Goal: Task Accomplishment & Management: Complete application form

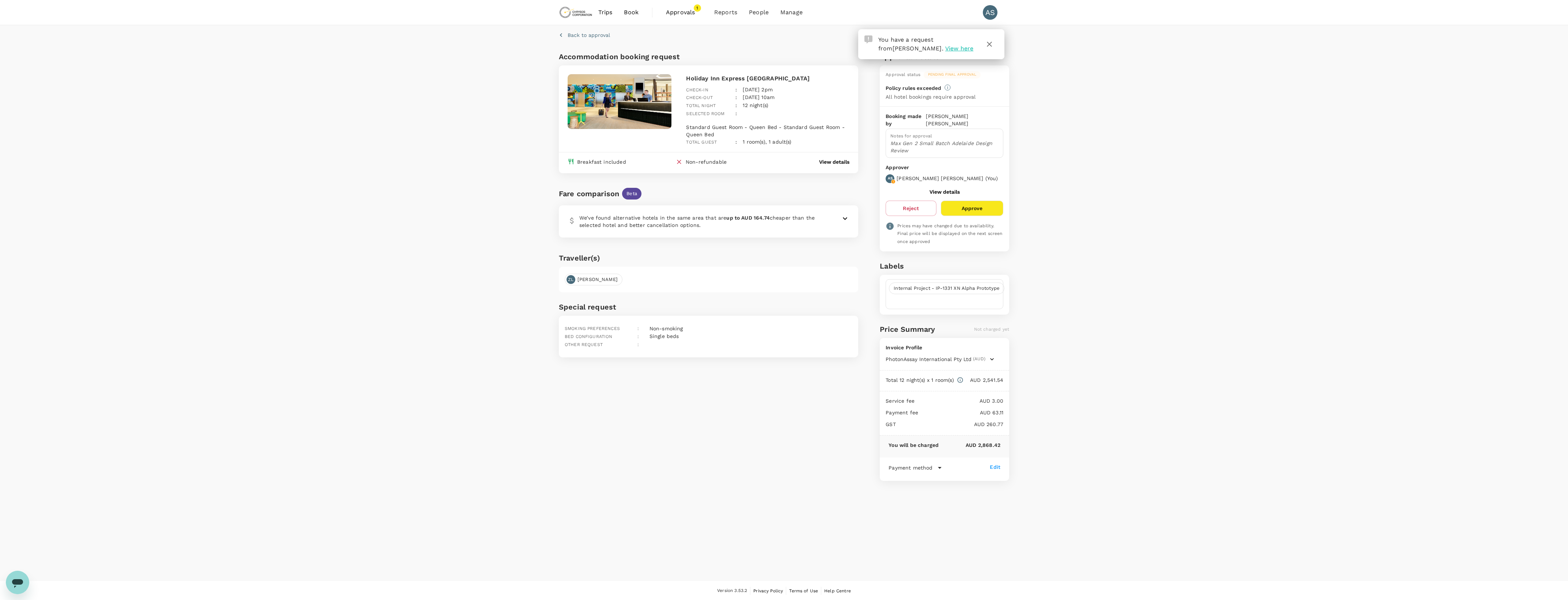
drag, startPoint x: 0, startPoint y: 0, endPoint x: 985, endPoint y: 198, distance: 1004.7
click at [985, 200] on button "Approve" at bounding box center [972, 208] width 62 height 15
click at [940, 285] on span "Internal Project - IP-1331 XN Alpha Prototype" at bounding box center [947, 288] width 115 height 7
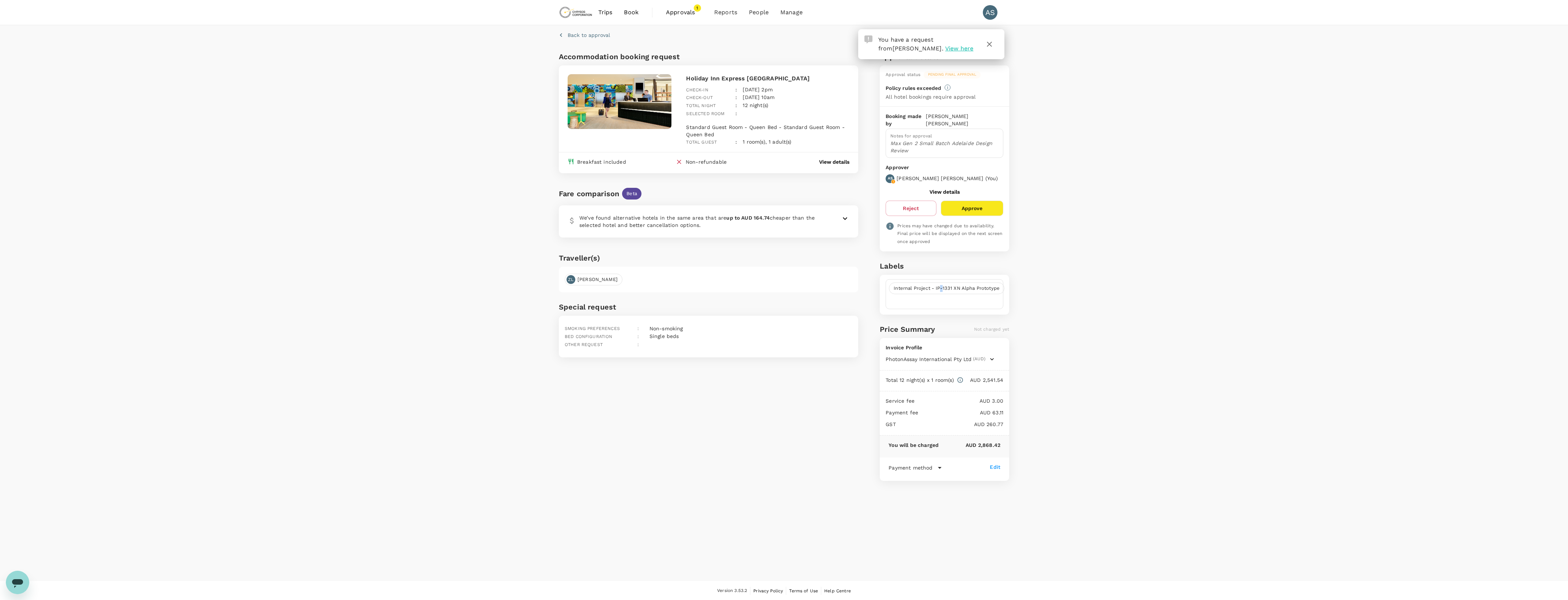
click at [940, 285] on span "Internal Project - IP-1331 XN Alpha Prototype" at bounding box center [947, 288] width 115 height 7
drag, startPoint x: 940, startPoint y: 277, endPoint x: 935, endPoint y: 295, distance: 18.7
click at [935, 295] on input "text" at bounding box center [944, 300] width 111 height 12
click at [866, 289] on div "Accommodation booking request Holiday Inn Express [GEOGRAPHIC_DATA] Check-in : …" at bounding box center [779, 330] width 453 height 564
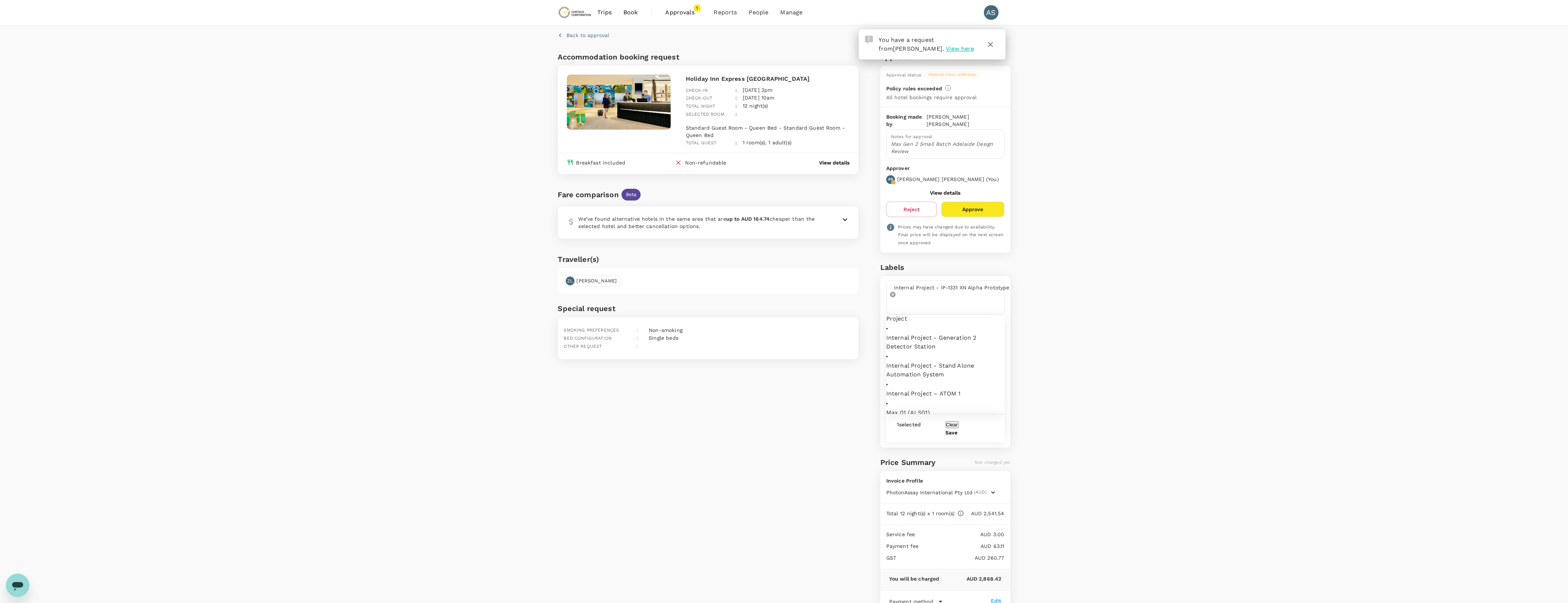
click at [896, 292] on icon at bounding box center [892, 294] width 6 height 6
click at [953, 284] on input "text" at bounding box center [949, 289] width 102 height 12
type input "Internal Project - XN Beta Units"
click at [961, 329] on button "Save" at bounding box center [954, 326] width 12 height 6
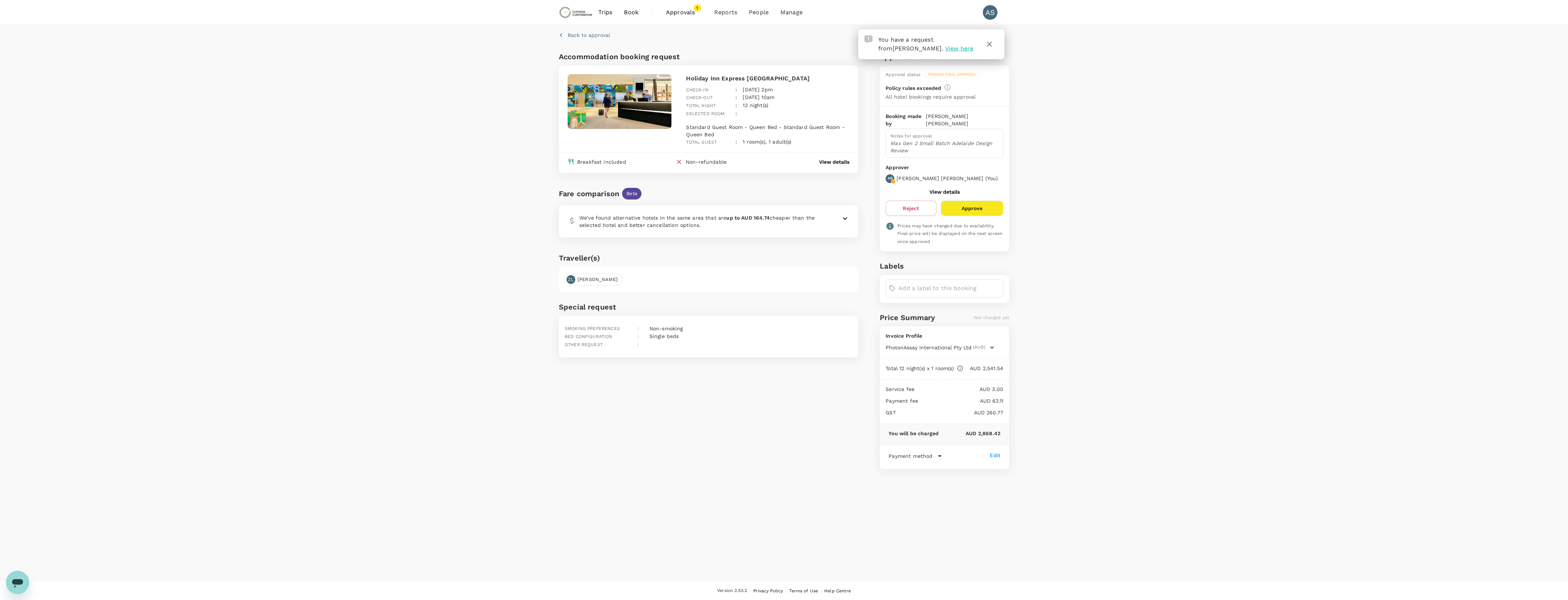
click at [955, 282] on input "text" at bounding box center [949, 288] width 102 height 12
click at [1121, 313] on div "Back to approval Accommodation booking request Holiday Inn Express [GEOGRAPHIC_…" at bounding box center [781, 316] width 1561 height 582
click at [930, 282] on input "text" at bounding box center [945, 288] width 102 height 12
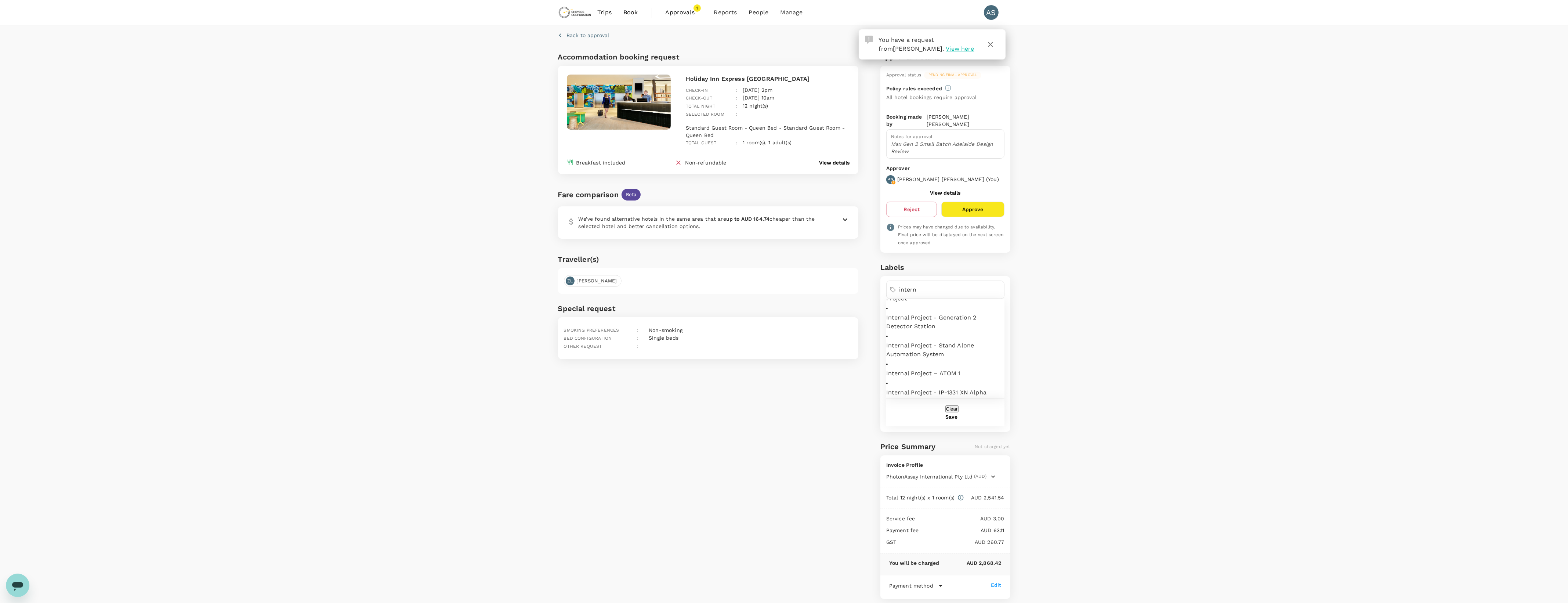
type input "intern"
click at [932, 388] on span "Internal Project - IP-1331 XN Alpha Prototype" at bounding box center [945, 397] width 118 height 17
click at [958, 429] on button "Save" at bounding box center [951, 432] width 12 height 6
click at [964, 205] on button "Approve" at bounding box center [976, 209] width 63 height 15
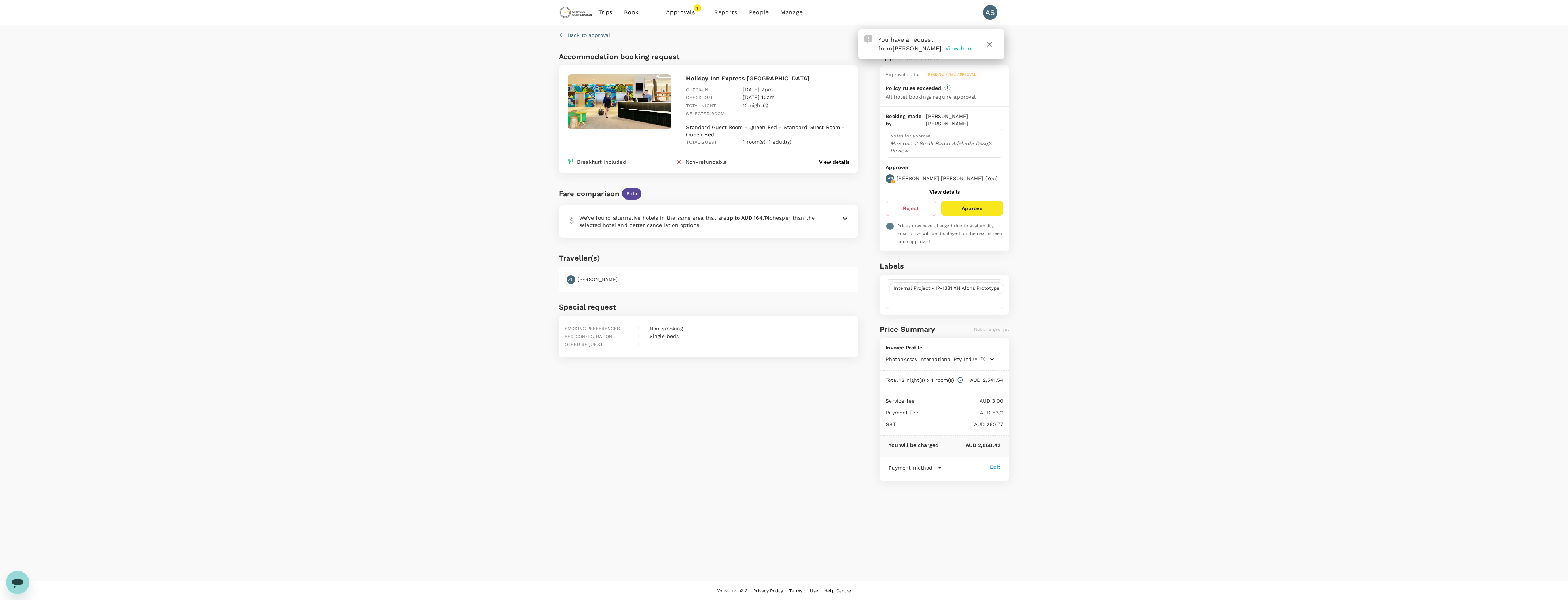
click at [819, 158] on p "View details" at bounding box center [834, 162] width 30 height 7
click at [969, 200] on button "Approve" at bounding box center [972, 208] width 62 height 15
drag, startPoint x: 669, startPoint y: 176, endPoint x: 860, endPoint y: 371, distance: 273.0
